Goal: Navigation & Orientation: Find specific page/section

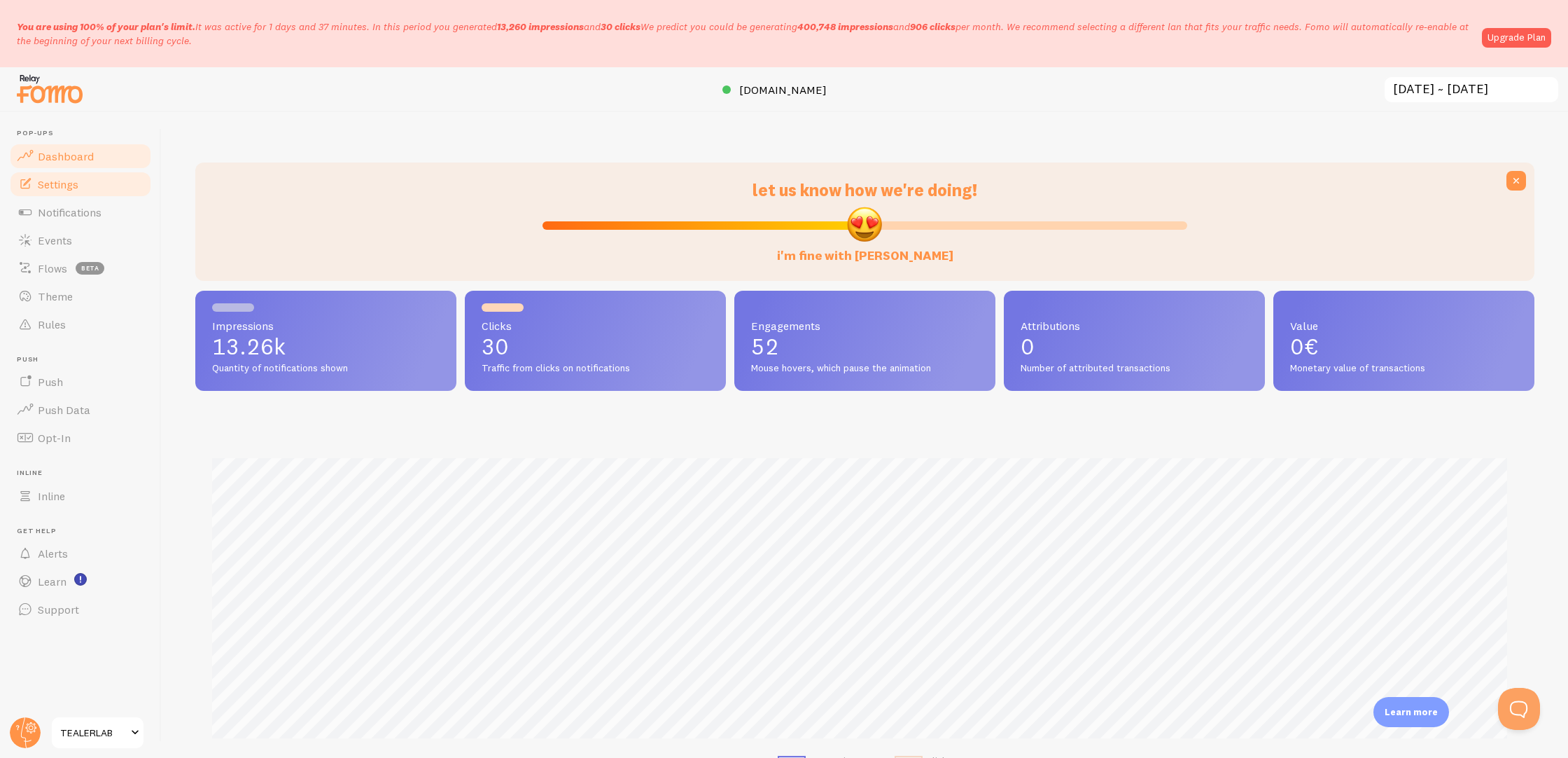
click at [49, 191] on link "Settings" at bounding box center [80, 184] width 144 height 28
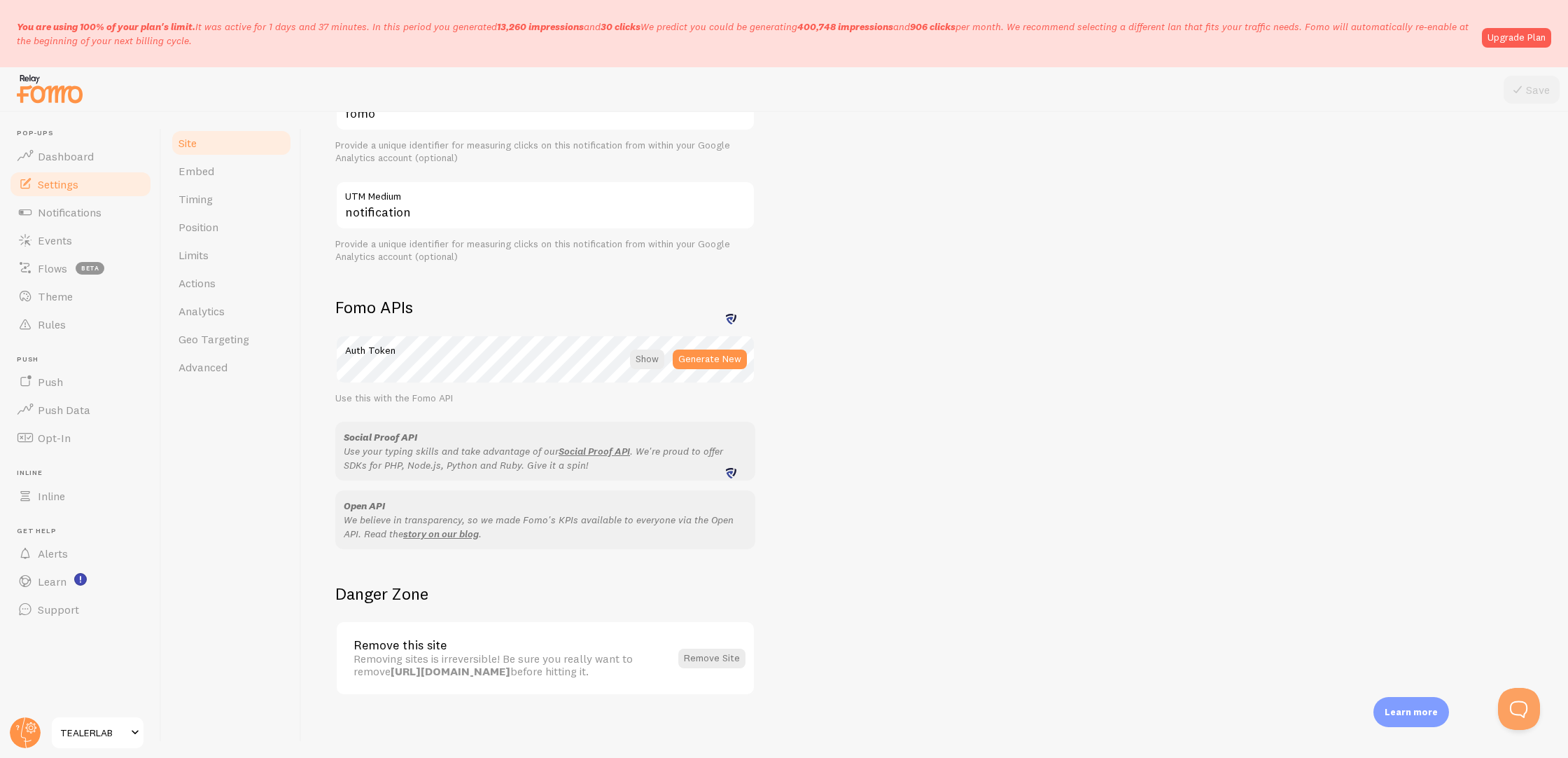
scroll to position [632, 0]
click at [90, 201] on link "Notifications" at bounding box center [80, 212] width 144 height 28
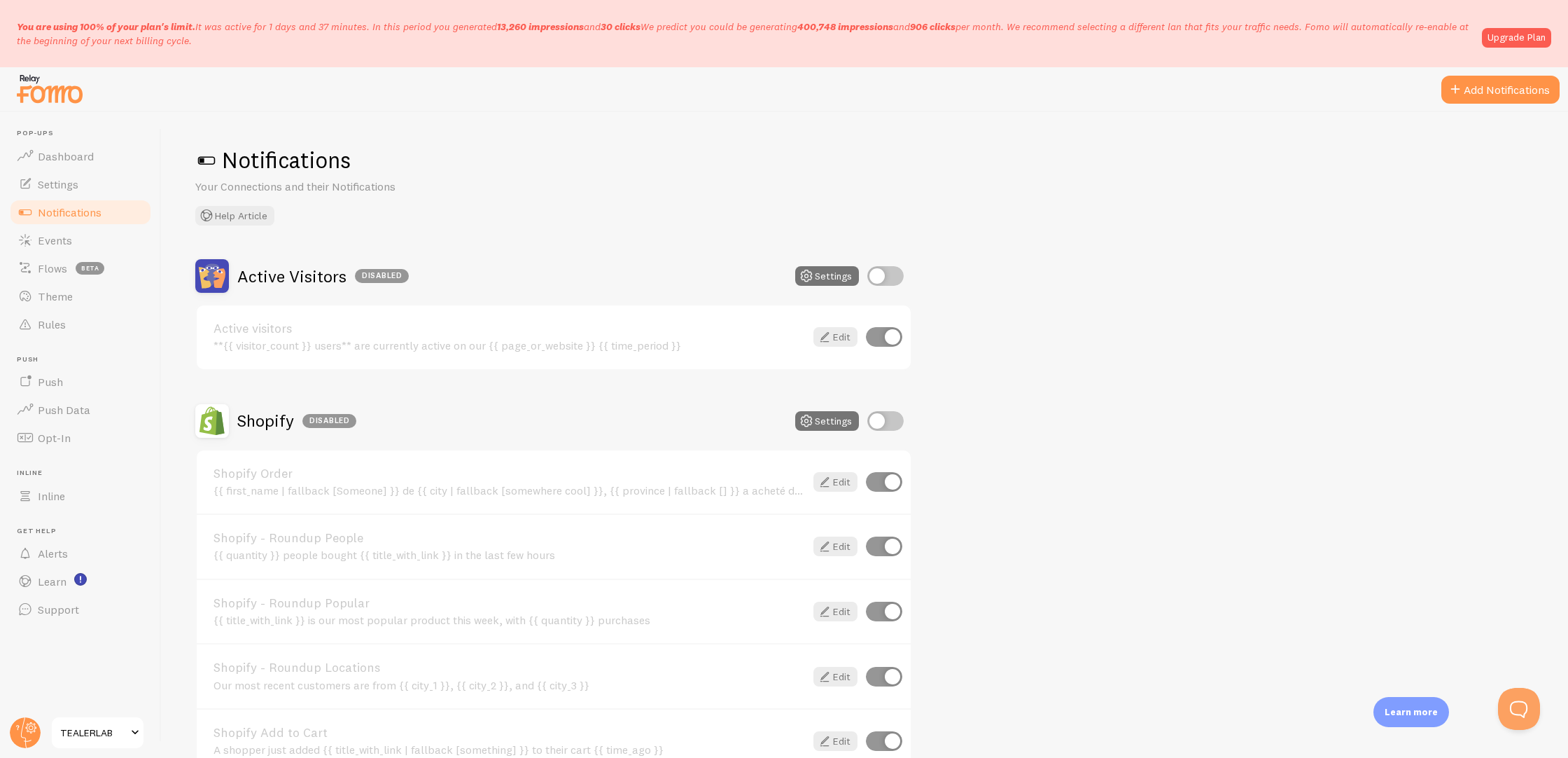
scroll to position [229, 0]
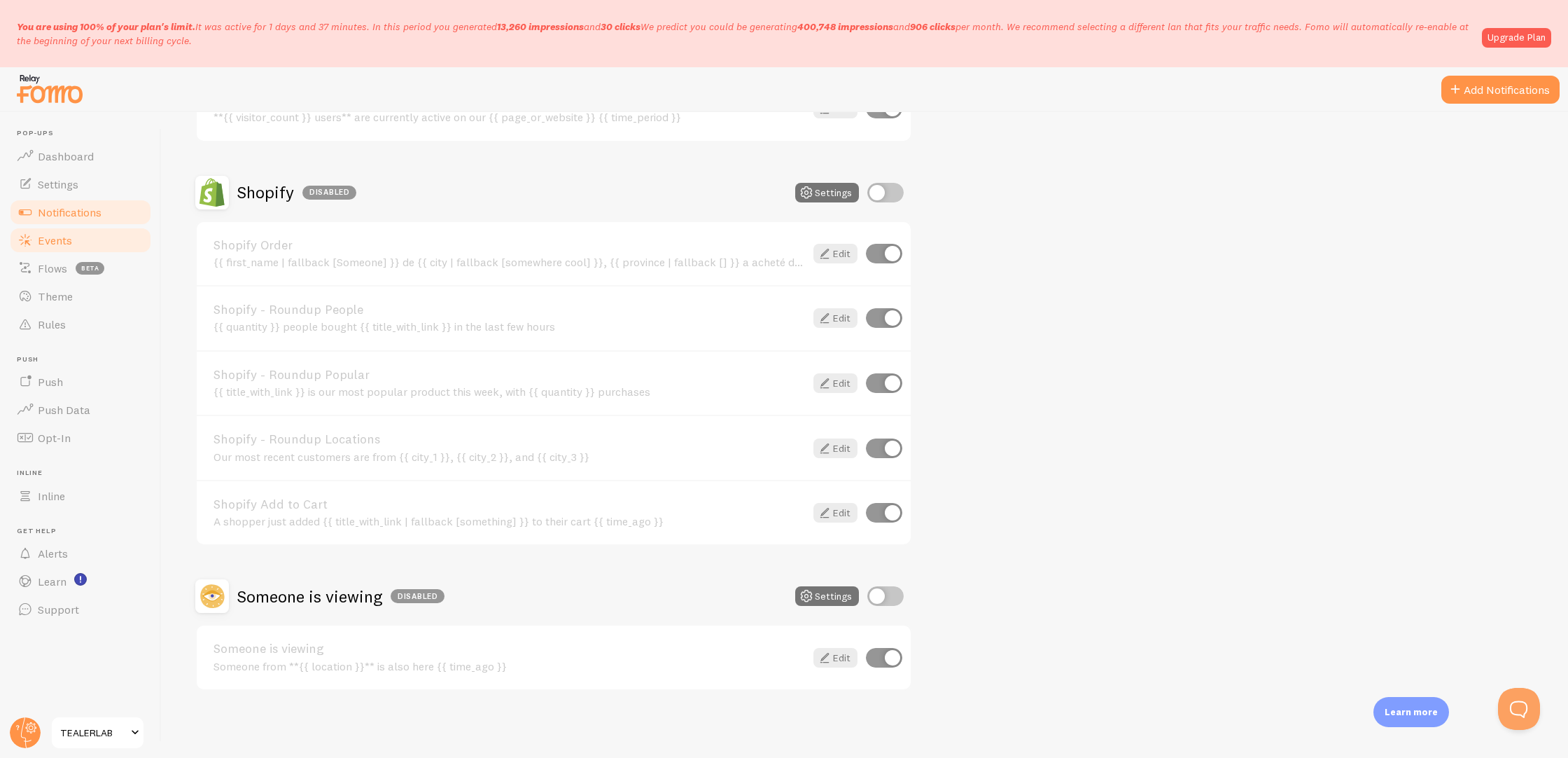
click at [84, 237] on link "Events" at bounding box center [80, 240] width 144 height 28
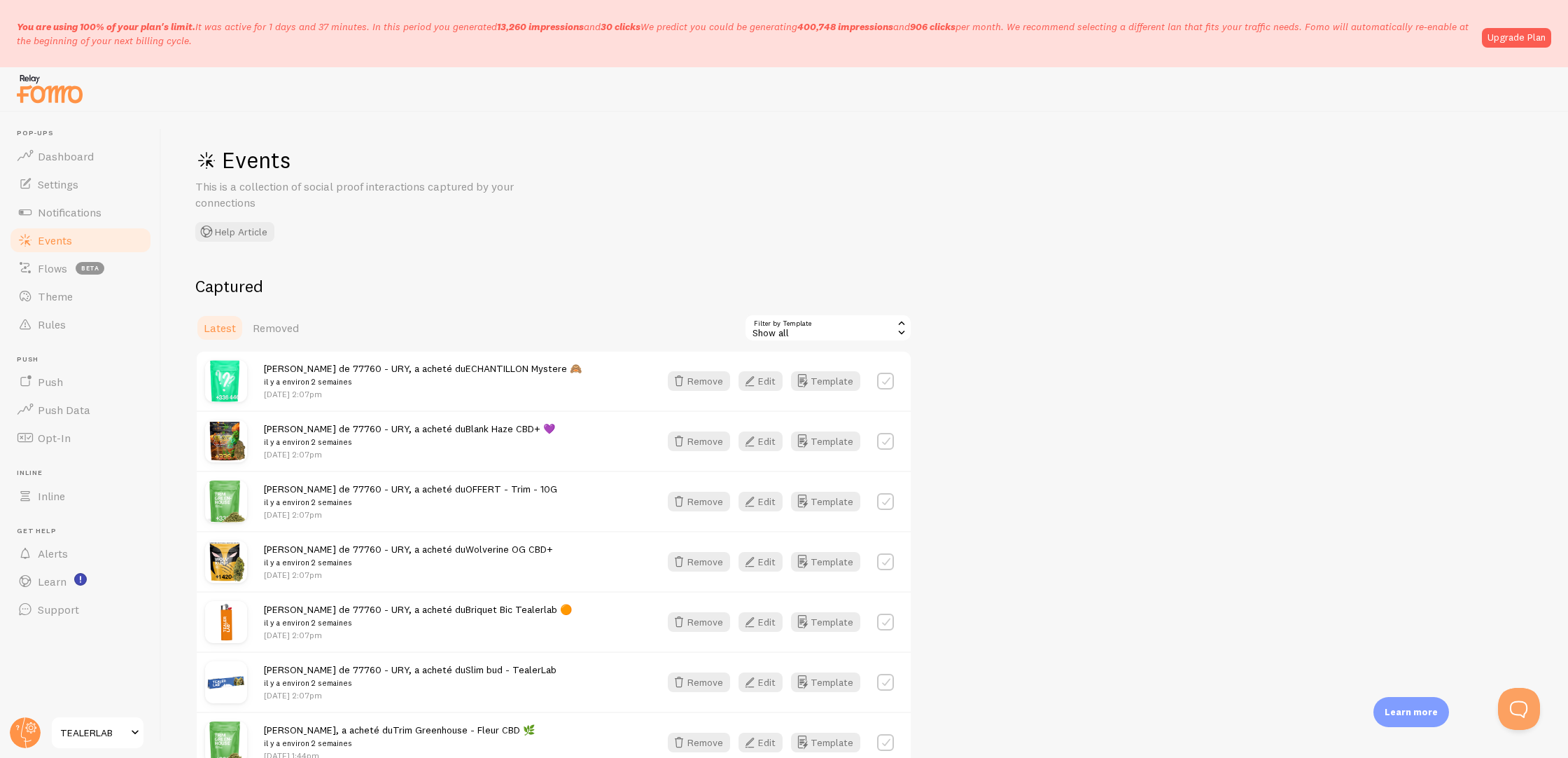
click at [118, 733] on span "TEALERLAB" at bounding box center [93, 733] width 66 height 17
